Goal: Information Seeking & Learning: Compare options

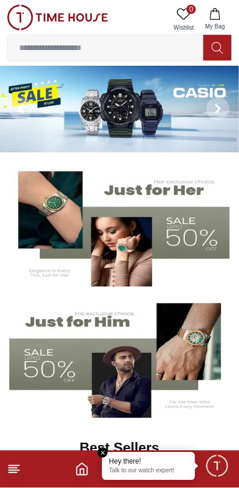
click at [13, 473] on line at bounding box center [13, 473] width 8 height 0
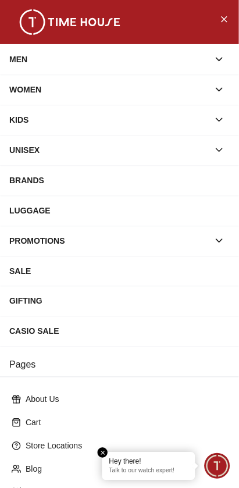
click at [63, 62] on div "MEN" at bounding box center [109, 59] width 200 height 21
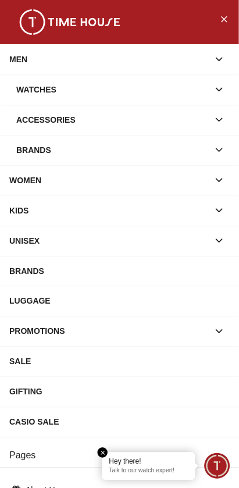
click at [194, 150] on div "Brands" at bounding box center [112, 150] width 193 height 21
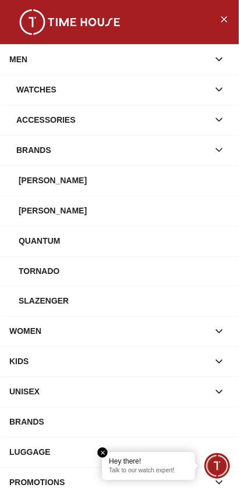
click at [65, 207] on div "[PERSON_NAME]" at bounding box center [124, 210] width 211 height 21
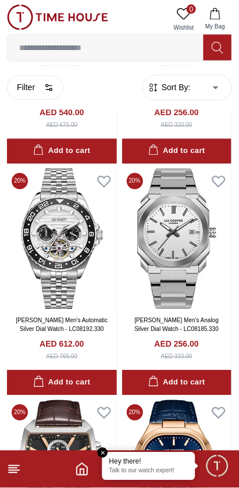
scroll to position [1902, 0]
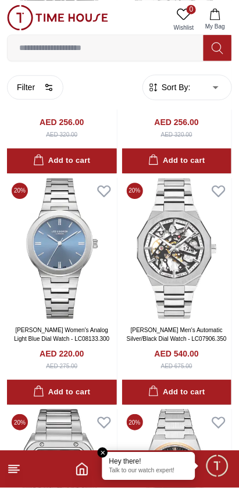
scroll to position [1422, 0]
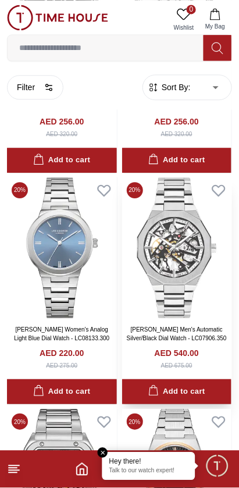
click at [186, 252] on img at bounding box center [177, 248] width 110 height 141
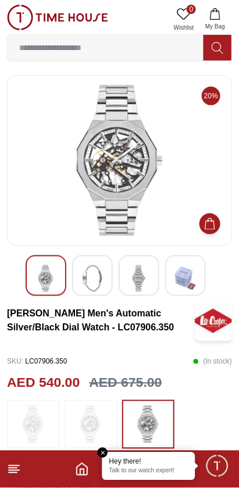
click at [83, 168] on img at bounding box center [119, 160] width 205 height 151
click at [89, 281] on img at bounding box center [92, 278] width 21 height 27
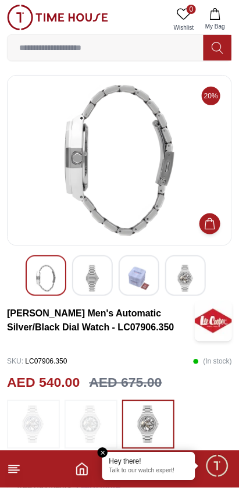
click at [132, 282] on img at bounding box center [139, 278] width 21 height 27
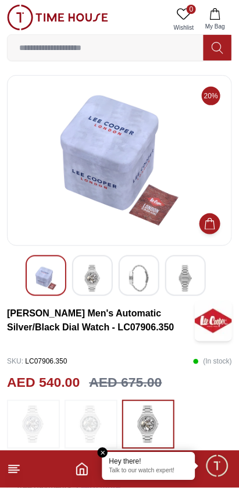
click at [189, 286] on img at bounding box center [185, 278] width 21 height 27
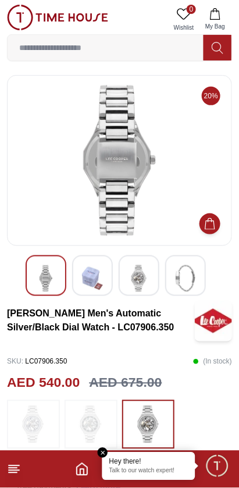
click at [144, 289] on img at bounding box center [139, 278] width 21 height 27
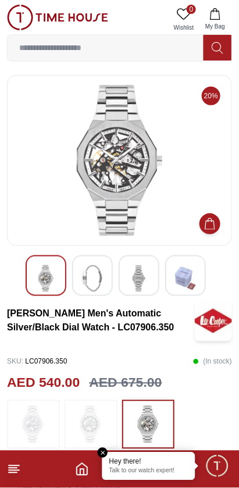
click at [95, 277] on img at bounding box center [92, 278] width 21 height 27
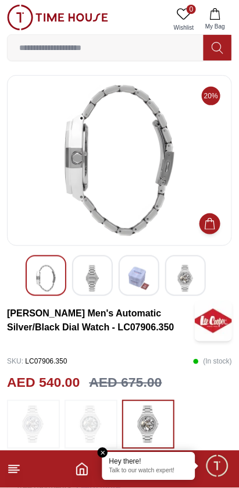
click at [156, 279] on div at bounding box center [139, 275] width 41 height 41
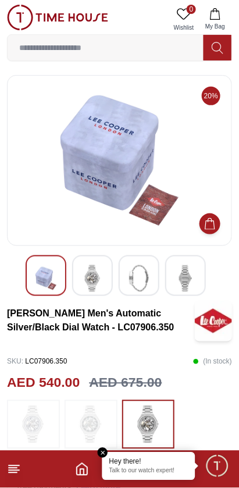
click at [190, 283] on img at bounding box center [185, 278] width 21 height 27
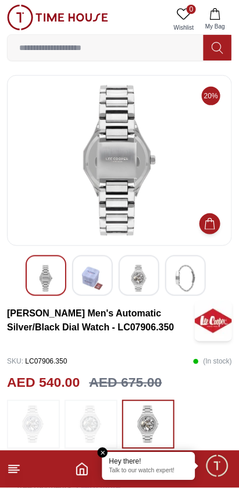
click at [144, 286] on img at bounding box center [139, 278] width 21 height 27
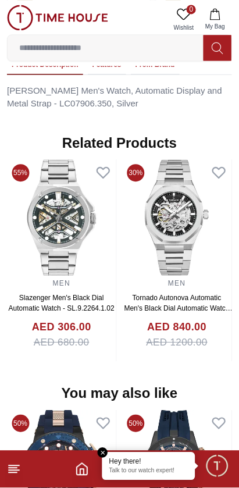
scroll to position [849, 0]
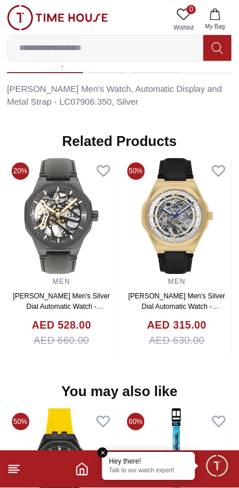
click at [66, 213] on img at bounding box center [61, 216] width 109 height 116
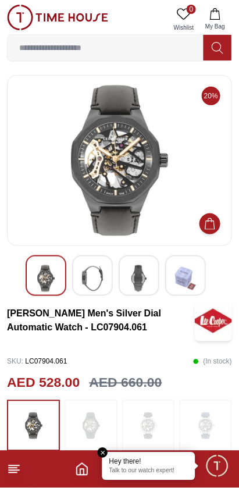
click at [141, 219] on img at bounding box center [119, 160] width 205 height 151
click at [123, 197] on img at bounding box center [119, 160] width 205 height 151
click at [91, 279] on img at bounding box center [92, 278] width 21 height 27
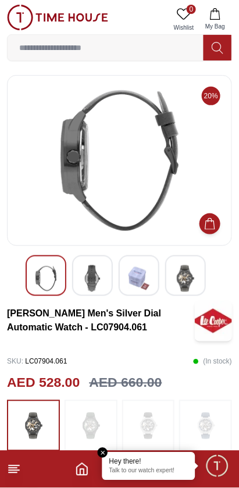
click at [146, 277] on img at bounding box center [139, 278] width 21 height 27
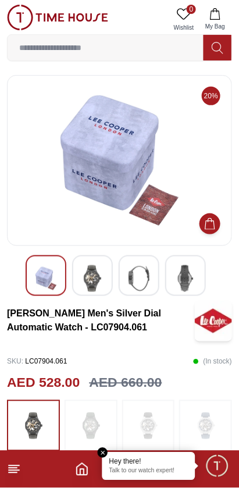
click at [189, 278] on img at bounding box center [185, 278] width 21 height 27
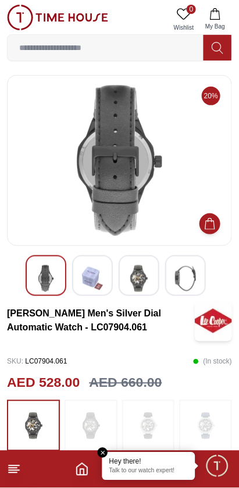
click at [190, 278] on img at bounding box center [185, 278] width 21 height 27
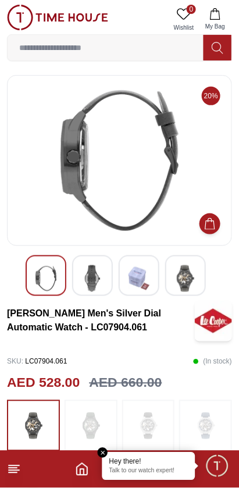
click at [193, 276] on img at bounding box center [185, 278] width 21 height 27
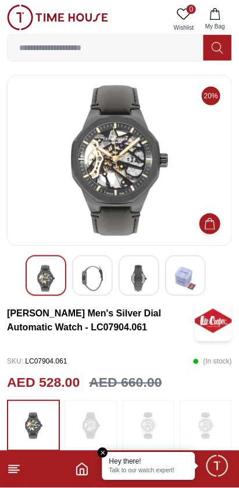
click at [129, 201] on img at bounding box center [119, 160] width 205 height 151
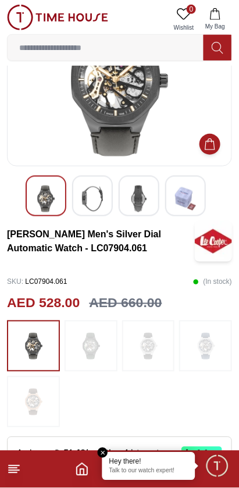
scroll to position [88, 0]
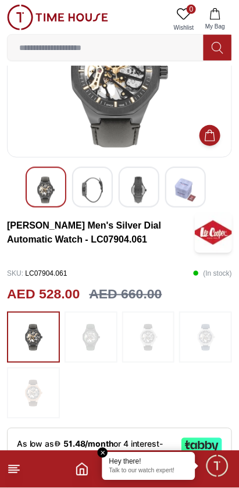
click at [150, 341] on img at bounding box center [148, 338] width 29 height 40
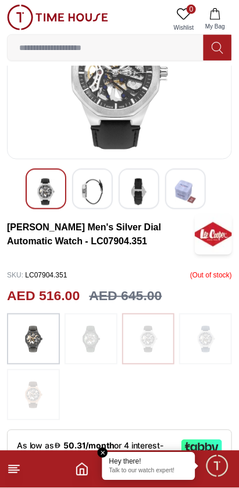
scroll to position [88, 0]
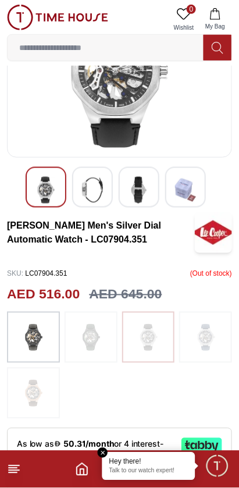
click at [34, 390] on img at bounding box center [33, 394] width 29 height 40
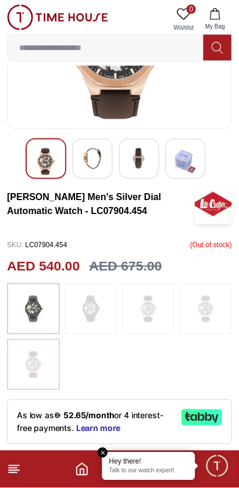
scroll to position [118, 0]
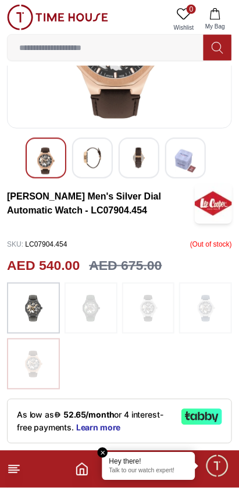
click at [208, 309] on img at bounding box center [205, 309] width 29 height 40
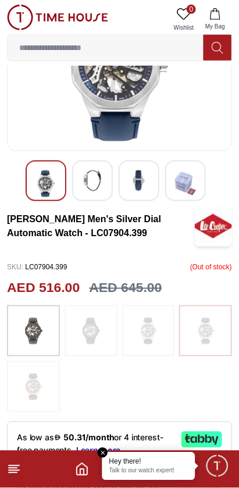
scroll to position [98, 0]
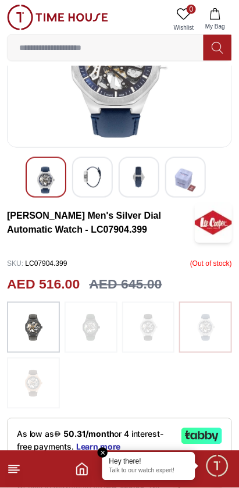
click at [95, 338] on img at bounding box center [90, 328] width 29 height 40
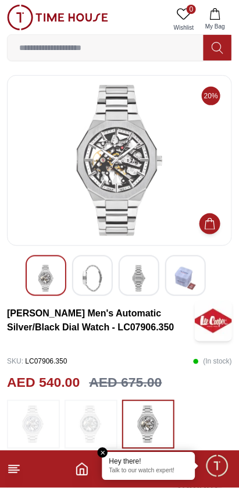
click at [93, 284] on img at bounding box center [92, 278] width 21 height 27
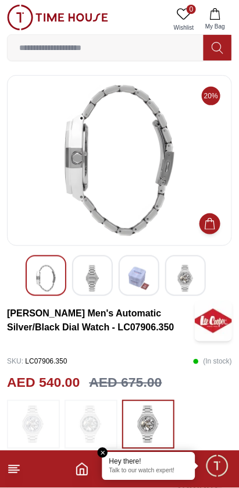
click at [134, 278] on img at bounding box center [139, 278] width 21 height 27
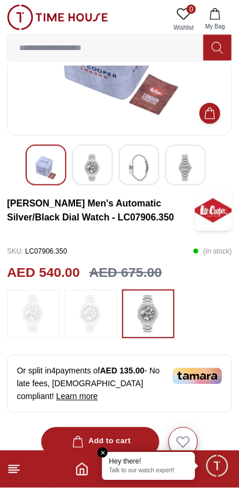
scroll to position [130, 0]
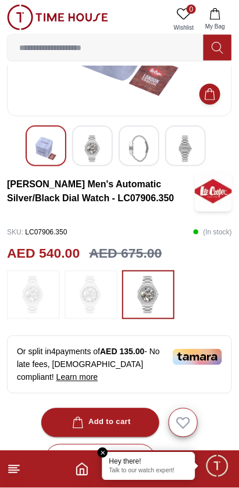
click at [94, 300] on img at bounding box center [90, 294] width 29 height 37
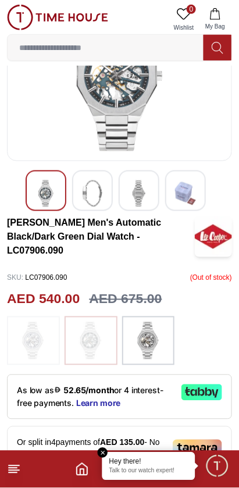
scroll to position [90, 0]
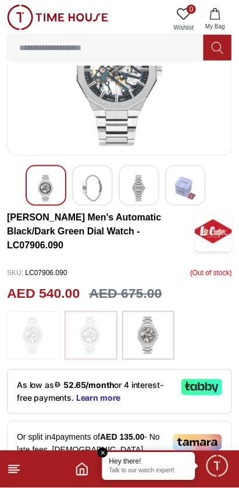
click at [34, 346] on img at bounding box center [33, 335] width 29 height 37
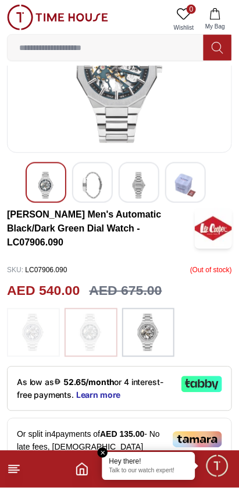
scroll to position [91, 0]
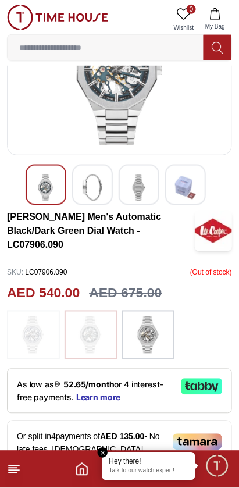
click at [147, 337] on img at bounding box center [148, 335] width 29 height 37
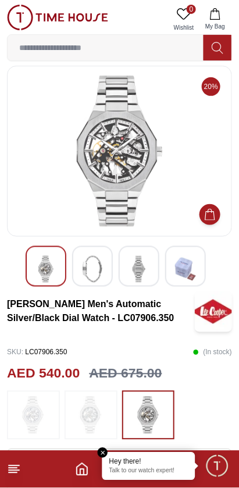
scroll to position [8, 0]
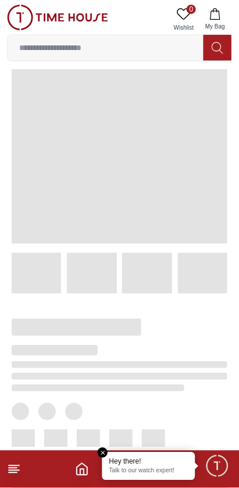
scroll to position [91, 0]
